Goal: Check status: Check status

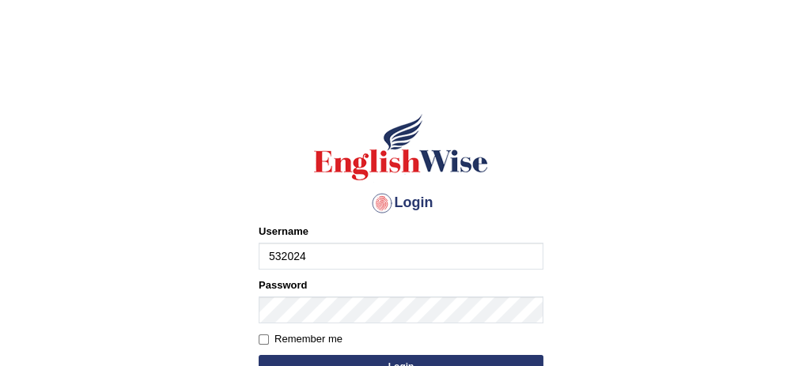
click at [363, 258] on input "532024" at bounding box center [401, 256] width 285 height 27
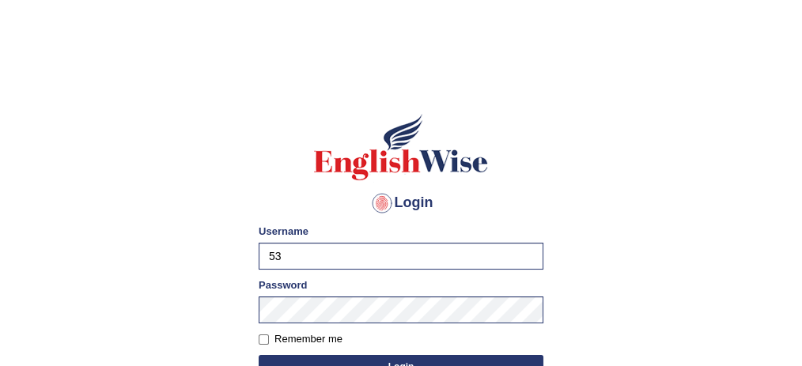
type input "5"
type input "Farzana12"
click at [358, 359] on button "Login" at bounding box center [401, 367] width 285 height 24
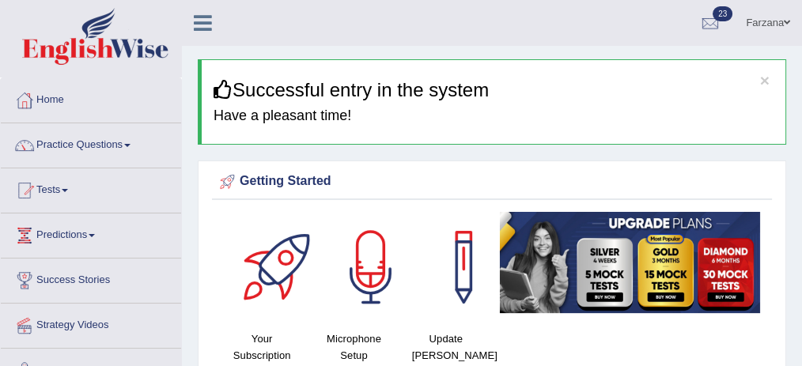
click at [109, 141] on link "Practice Questions" at bounding box center [91, 143] width 180 height 40
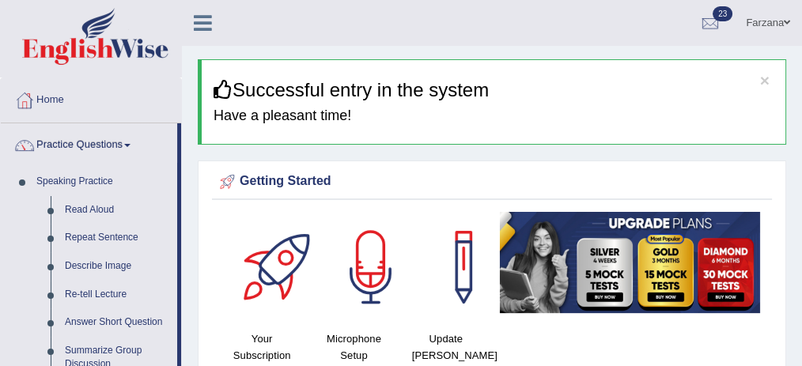
click at [109, 141] on link "Practice Questions" at bounding box center [89, 143] width 176 height 40
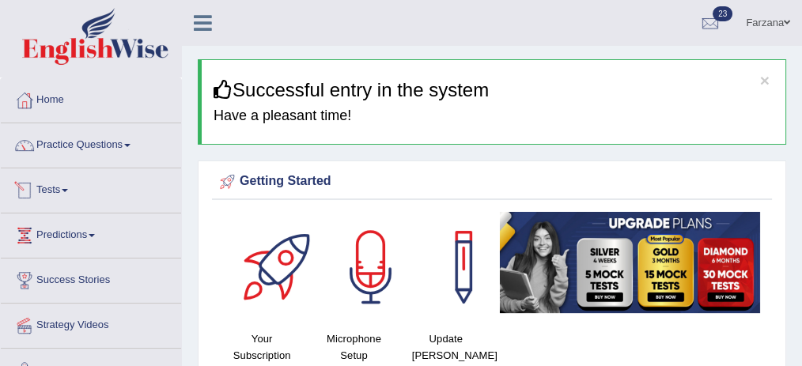
click at [58, 191] on link "Tests" at bounding box center [91, 188] width 180 height 40
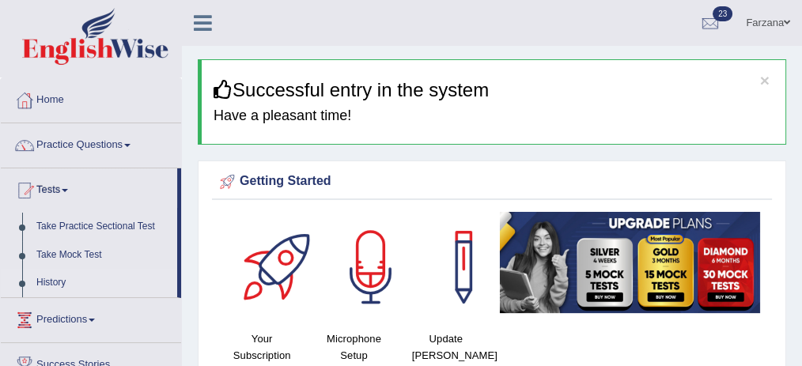
click at [59, 283] on link "History" at bounding box center [103, 283] width 148 height 28
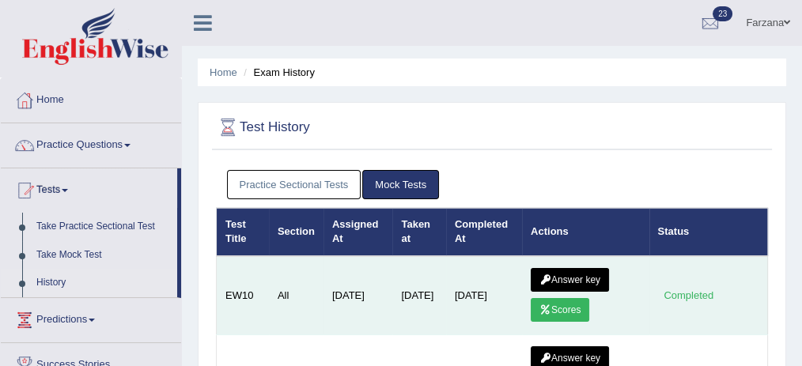
click at [539, 308] on link "Scores" at bounding box center [560, 310] width 59 height 24
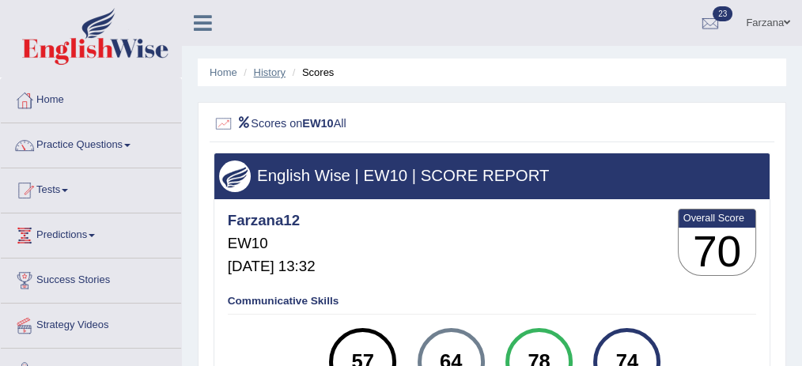
click at [279, 77] on link "History" at bounding box center [270, 72] width 32 height 12
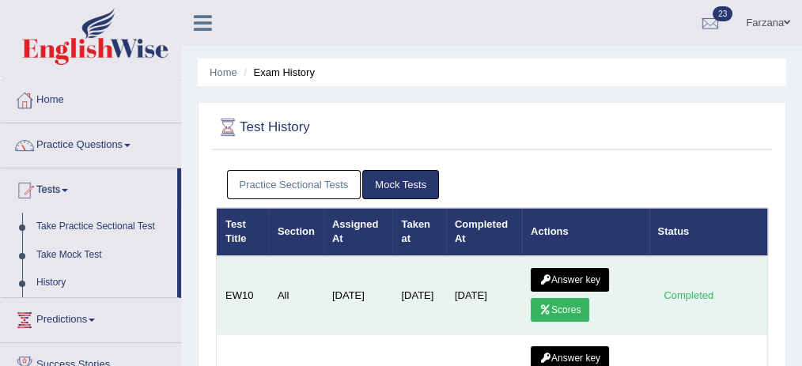
click at [545, 278] on icon at bounding box center [545, 279] width 12 height 9
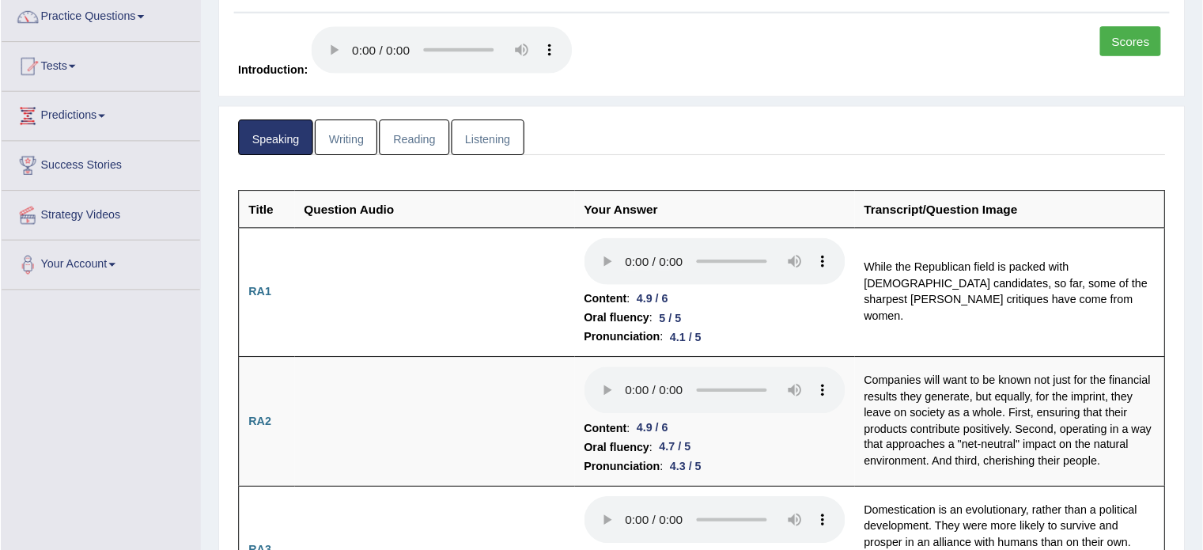
scroll to position [130, 0]
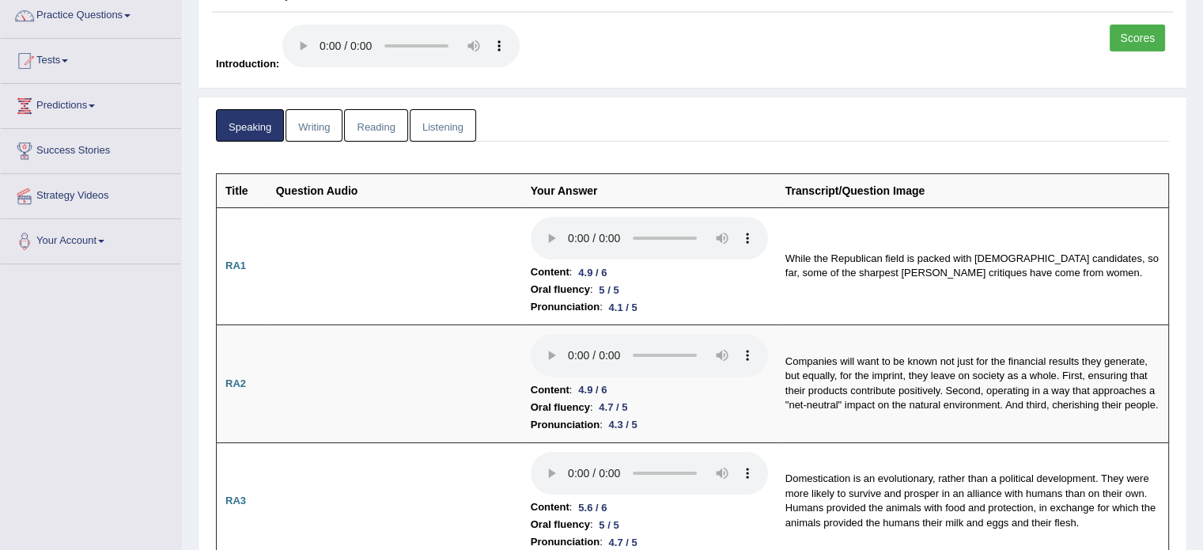
click at [312, 134] on link "Writing" at bounding box center [313, 125] width 57 height 32
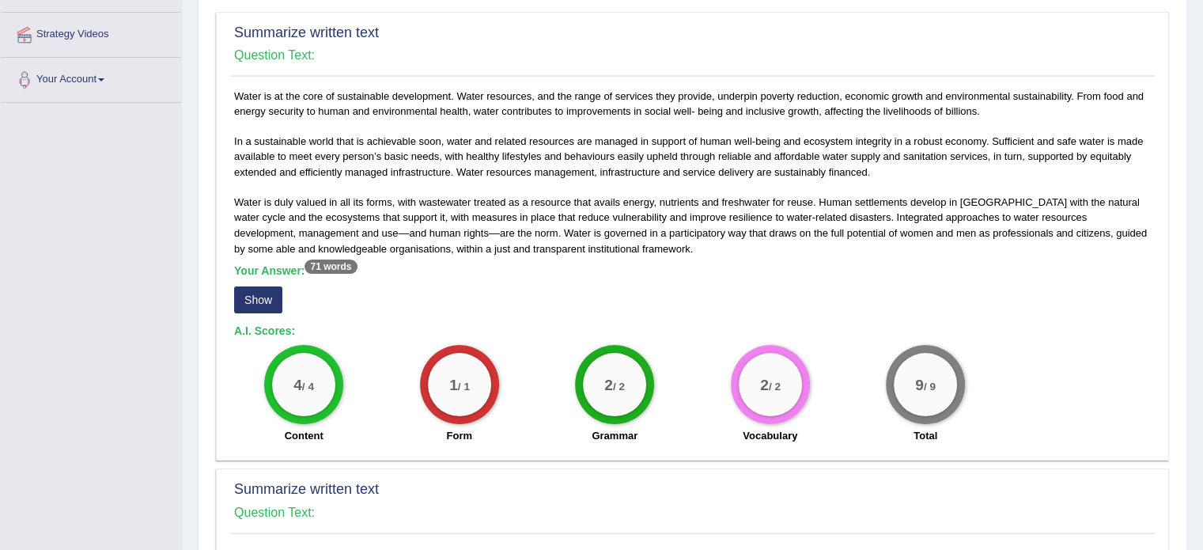
scroll to position [302, 0]
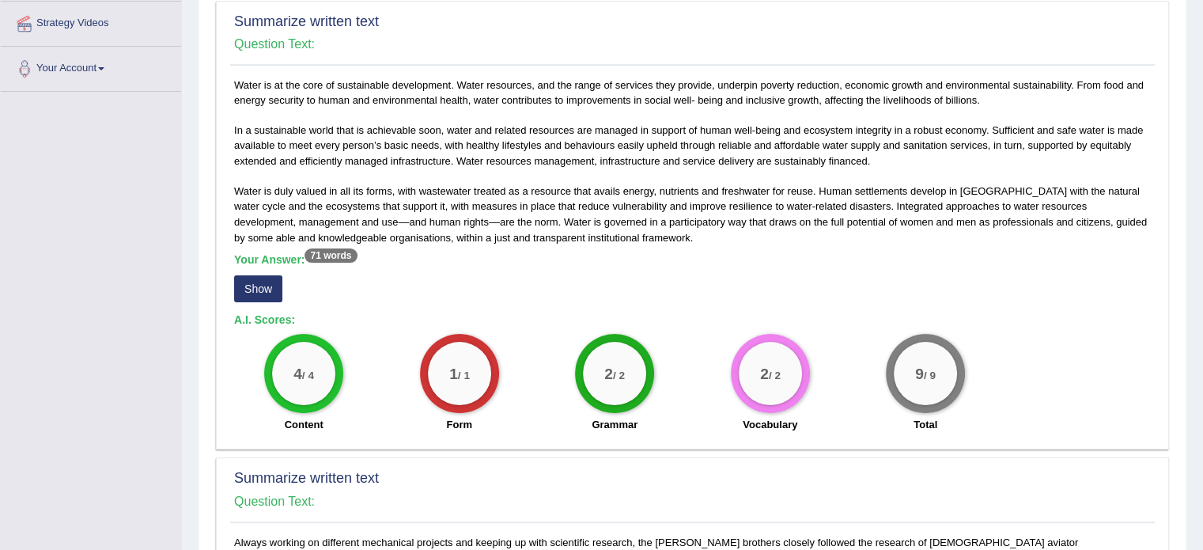
click at [251, 287] on button "Show" at bounding box center [258, 288] width 48 height 27
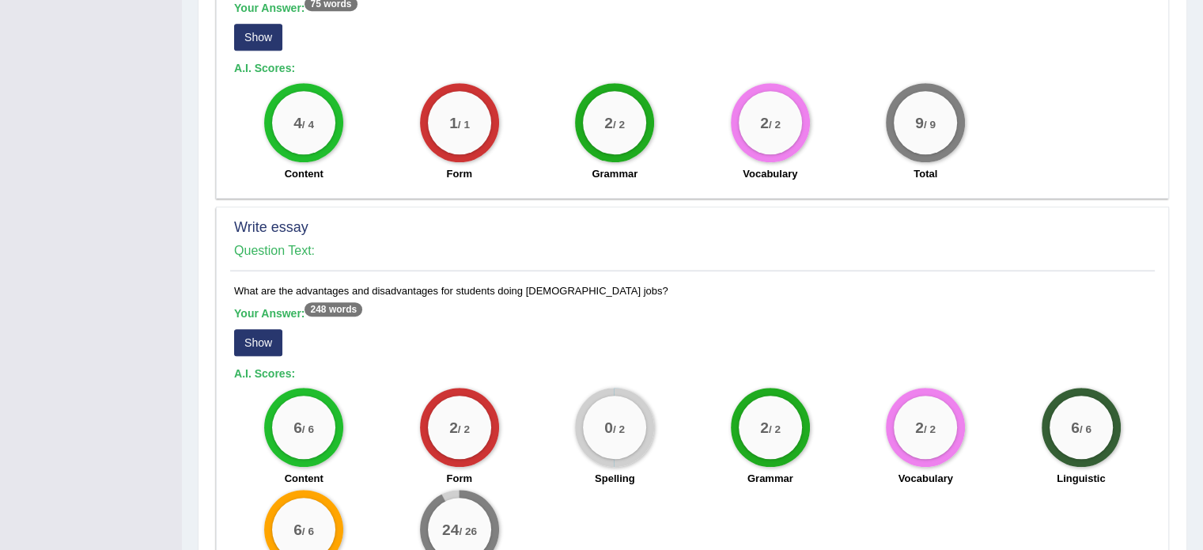
scroll to position [1085, 0]
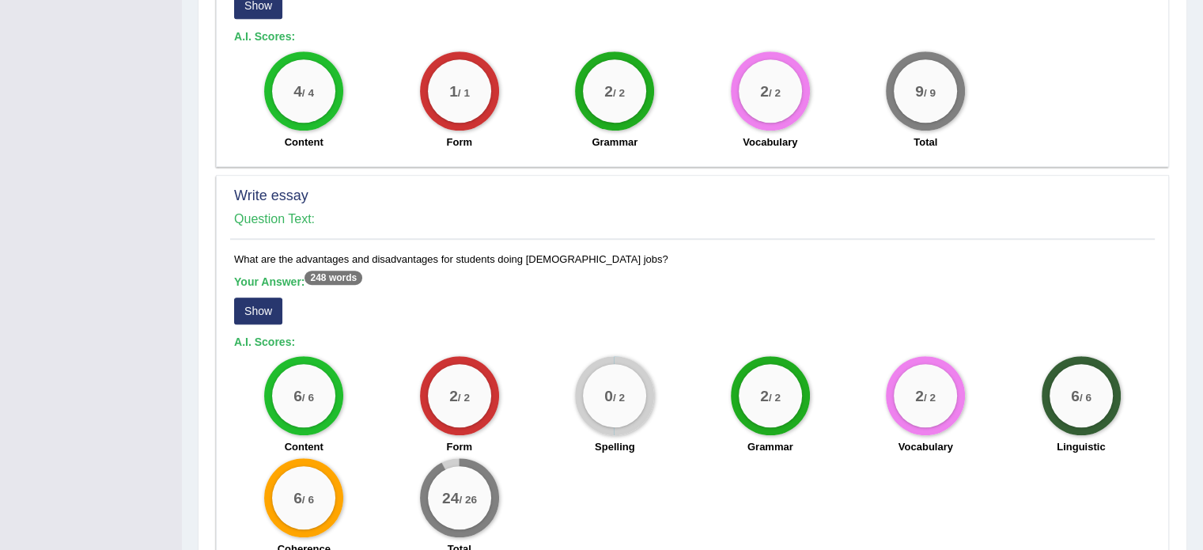
click at [244, 303] on button "Show" at bounding box center [258, 310] width 48 height 27
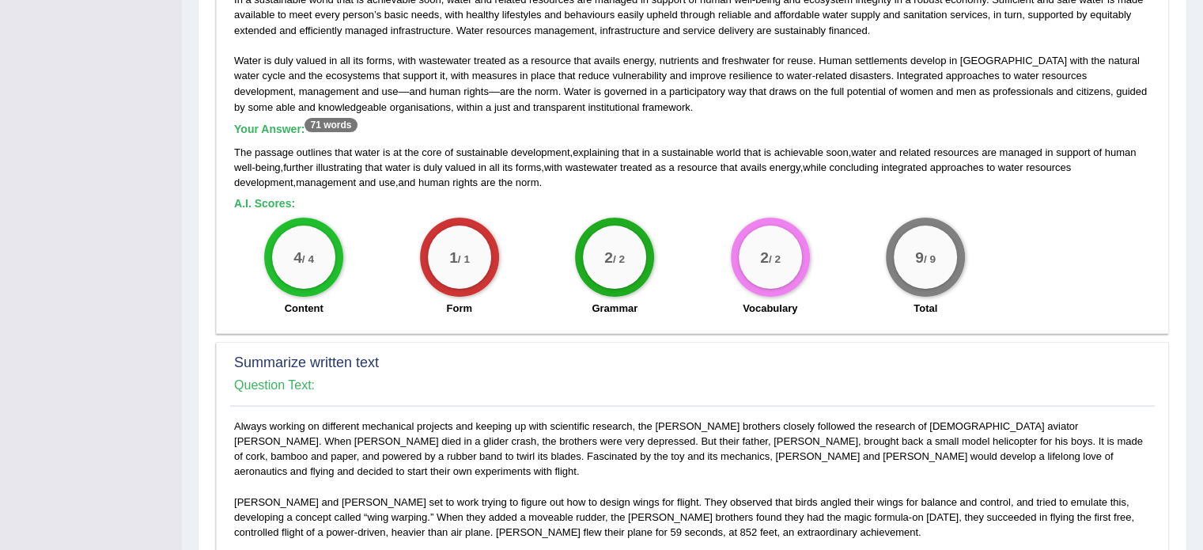
scroll to position [177, 0]
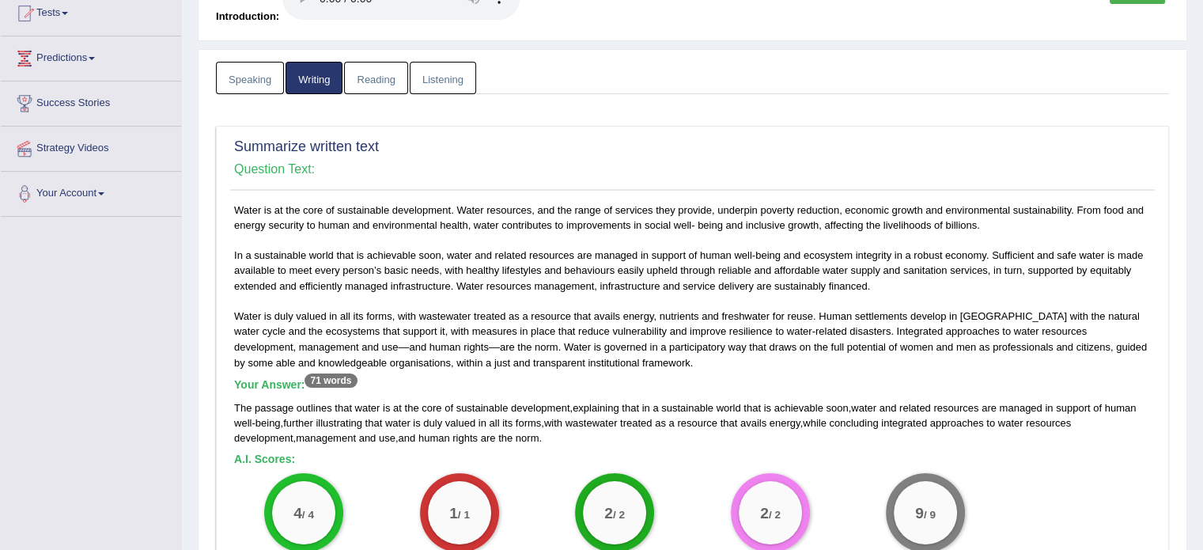
click at [452, 77] on link "Listening" at bounding box center [443, 78] width 66 height 32
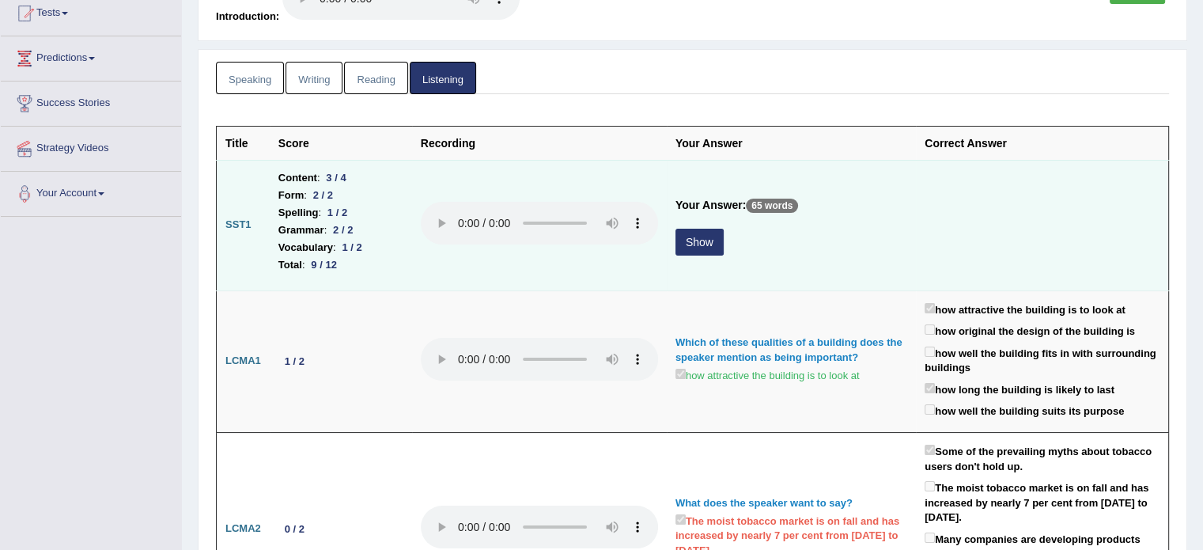
click at [686, 243] on button "Show" at bounding box center [699, 242] width 48 height 27
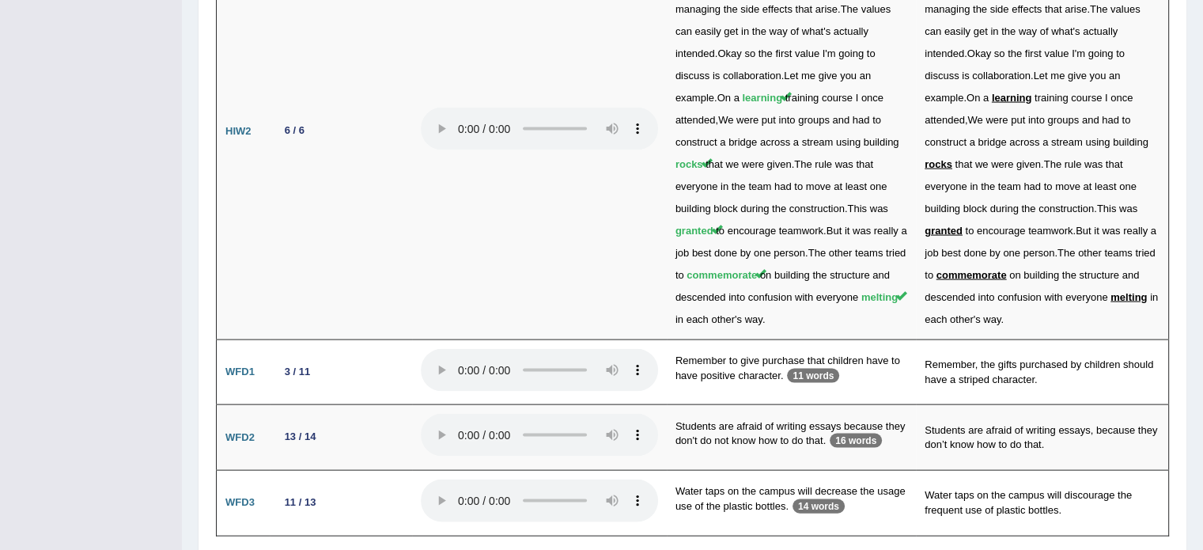
scroll to position [3265, 0]
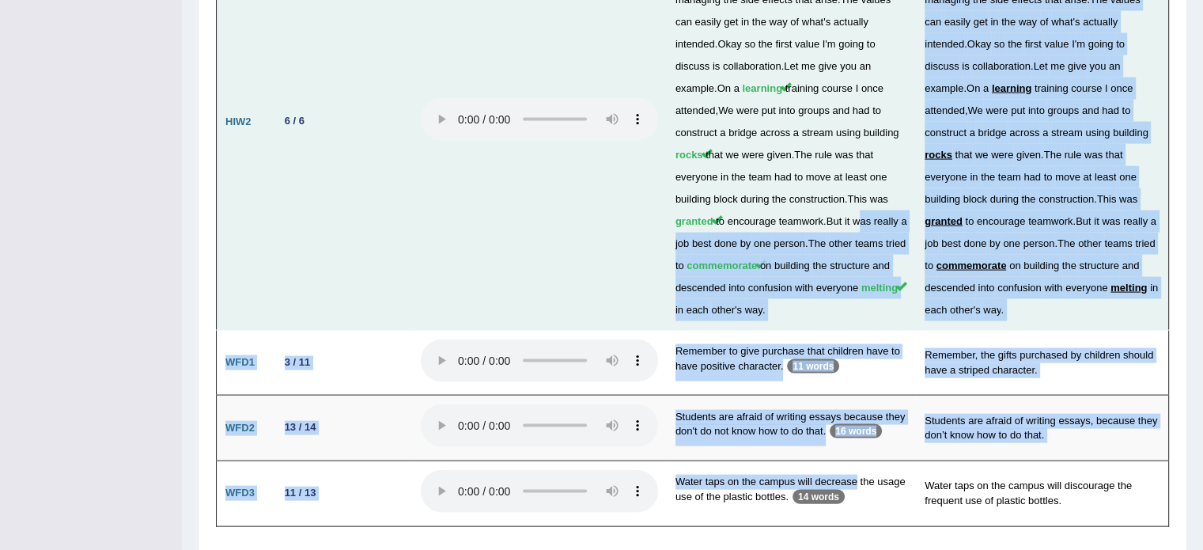
drag, startPoint x: 854, startPoint y: 455, endPoint x: 859, endPoint y: 189, distance: 266.5
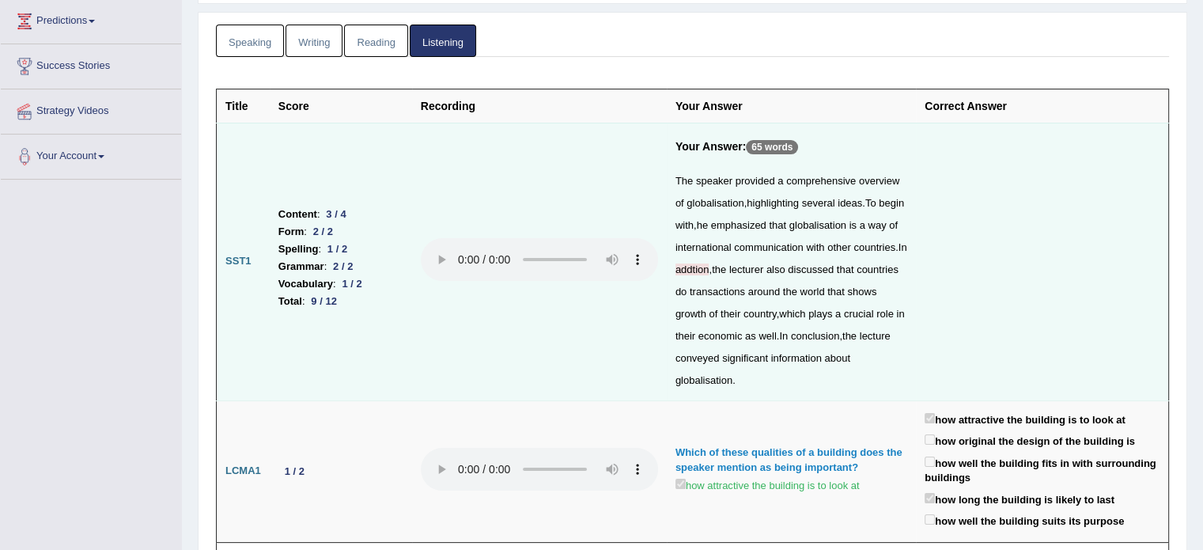
scroll to position [0, 0]
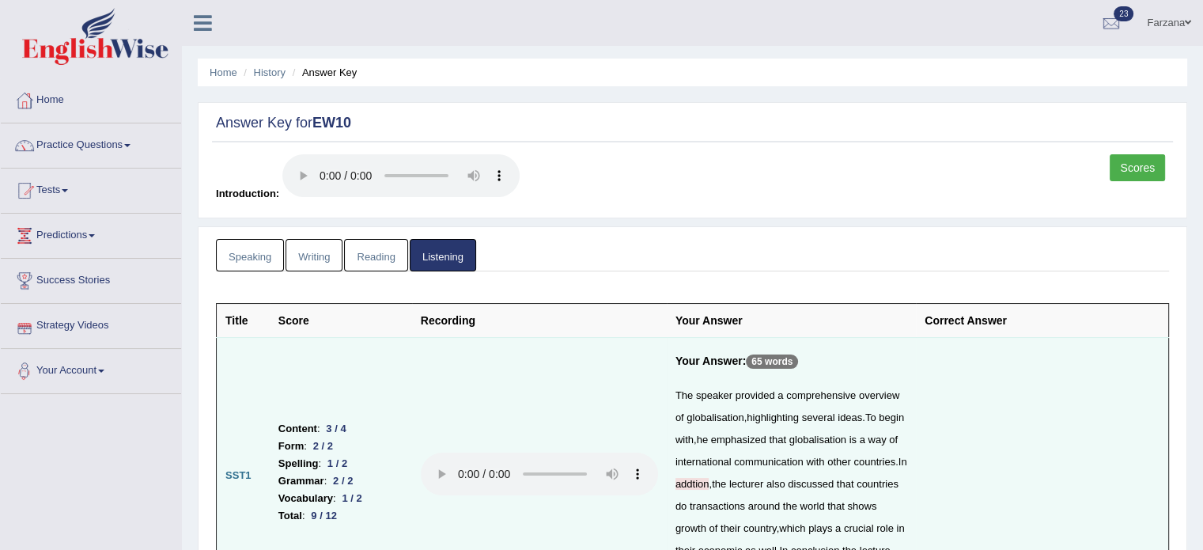
click at [376, 259] on link "Reading" at bounding box center [375, 255] width 63 height 32
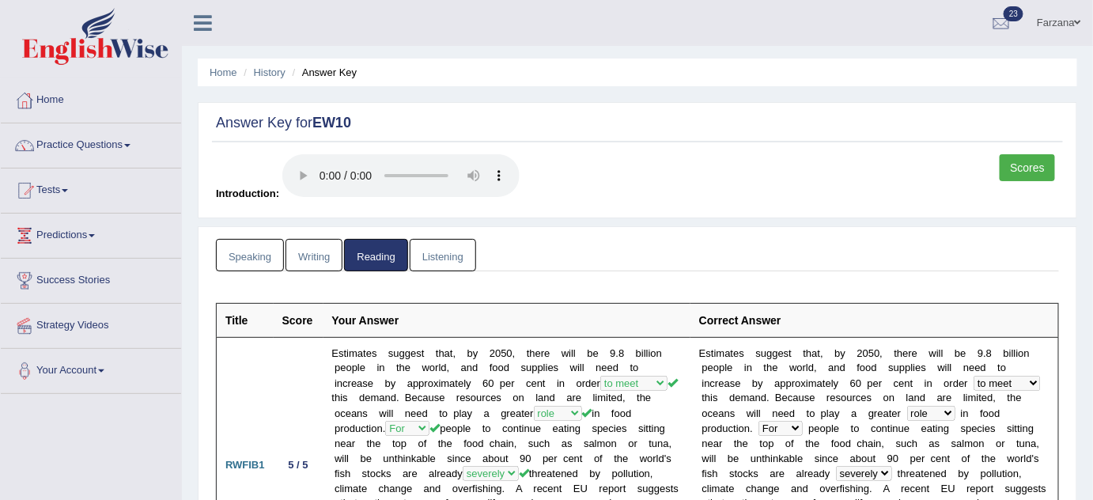
click at [801, 167] on link "Scores" at bounding box center [1026, 167] width 55 height 27
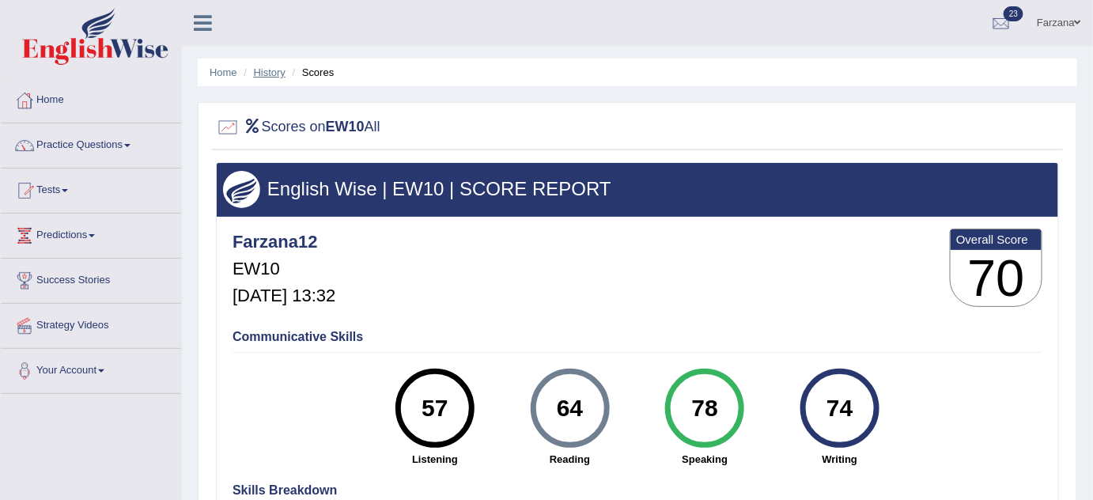
click at [266, 68] on link "History" at bounding box center [270, 72] width 32 height 12
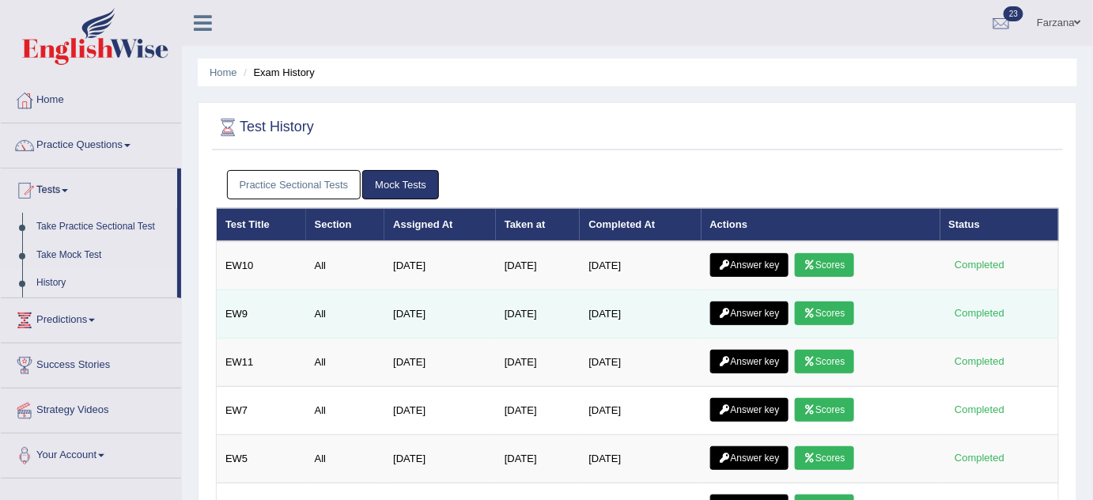
click at [845, 318] on link "Scores" at bounding box center [824, 313] width 59 height 24
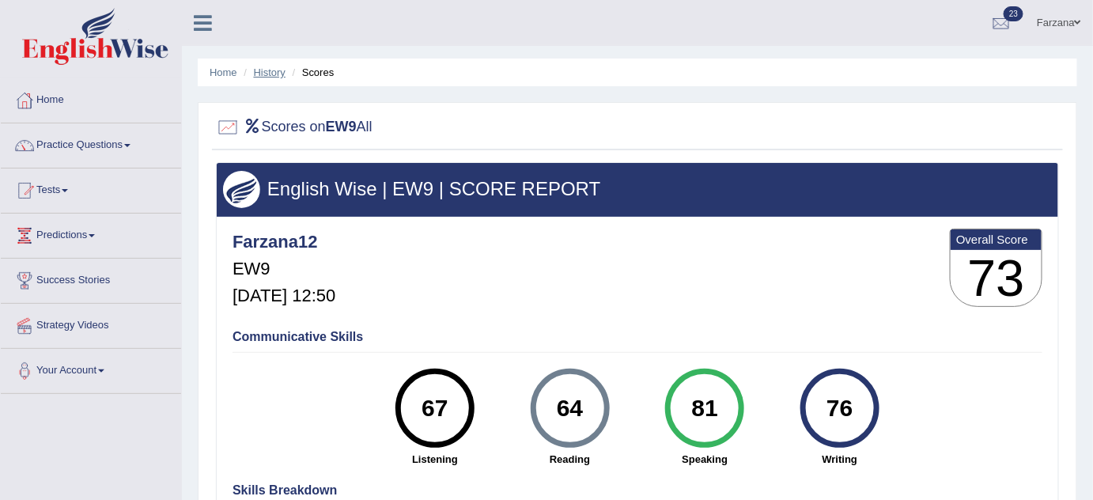
click at [270, 75] on link "History" at bounding box center [270, 72] width 32 height 12
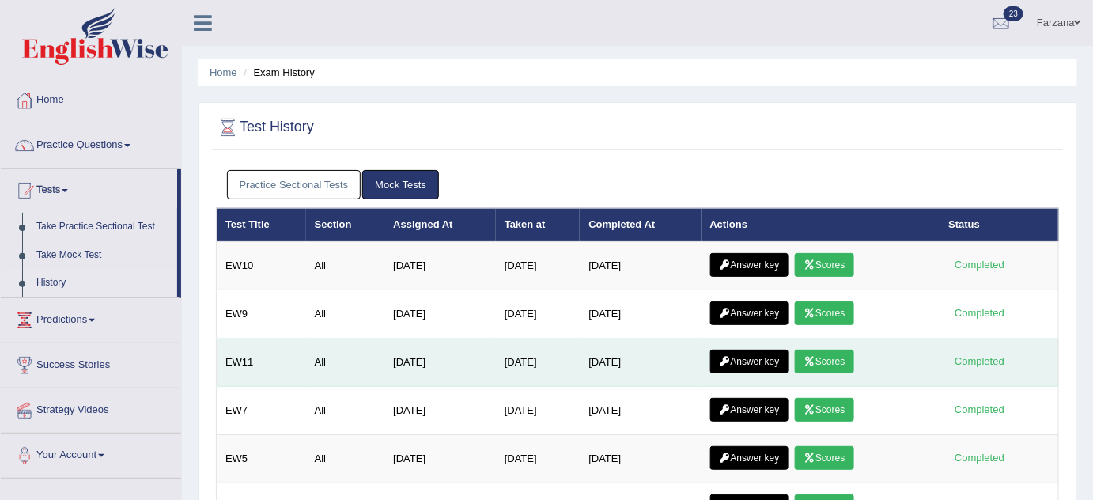
click at [844, 364] on link "Scores" at bounding box center [824, 361] width 59 height 24
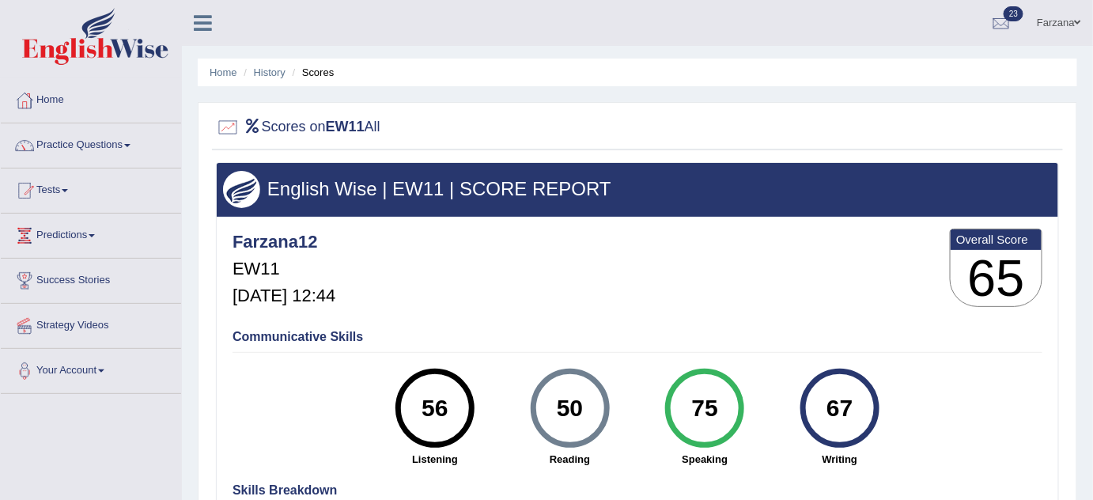
click at [327, 69] on li "Scores" at bounding box center [312, 72] width 46 height 15
click at [270, 74] on link "History" at bounding box center [270, 72] width 32 height 12
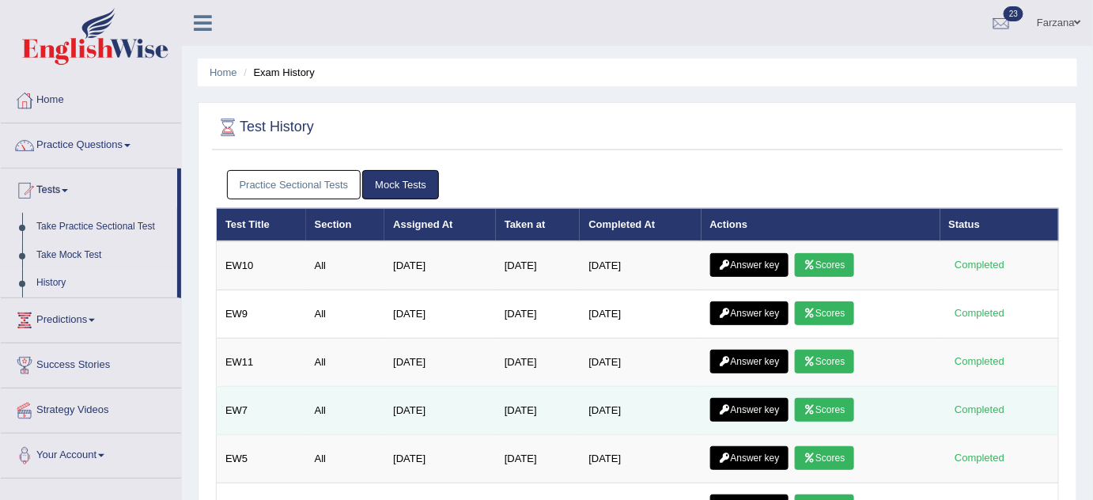
click at [826, 406] on link "Scores" at bounding box center [824, 410] width 59 height 24
